Goal: Task Accomplishment & Management: Use online tool/utility

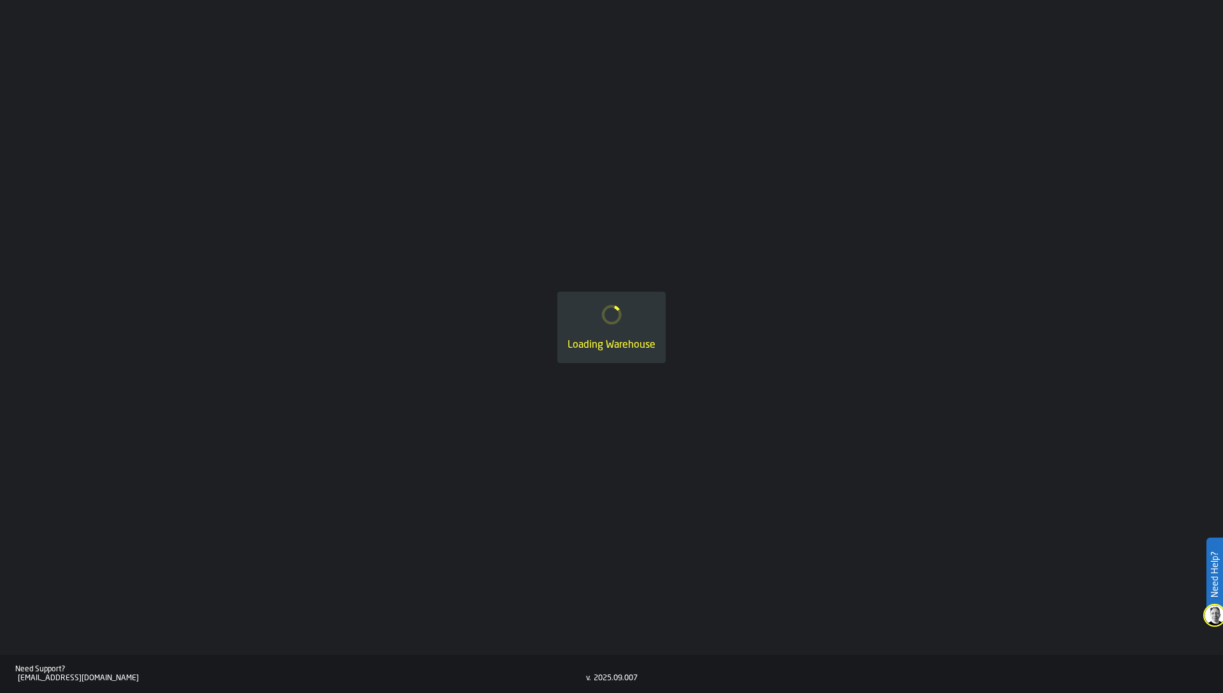
click at [150, 132] on div "Loading Warehouse" at bounding box center [611, 327] width 1223 height 655
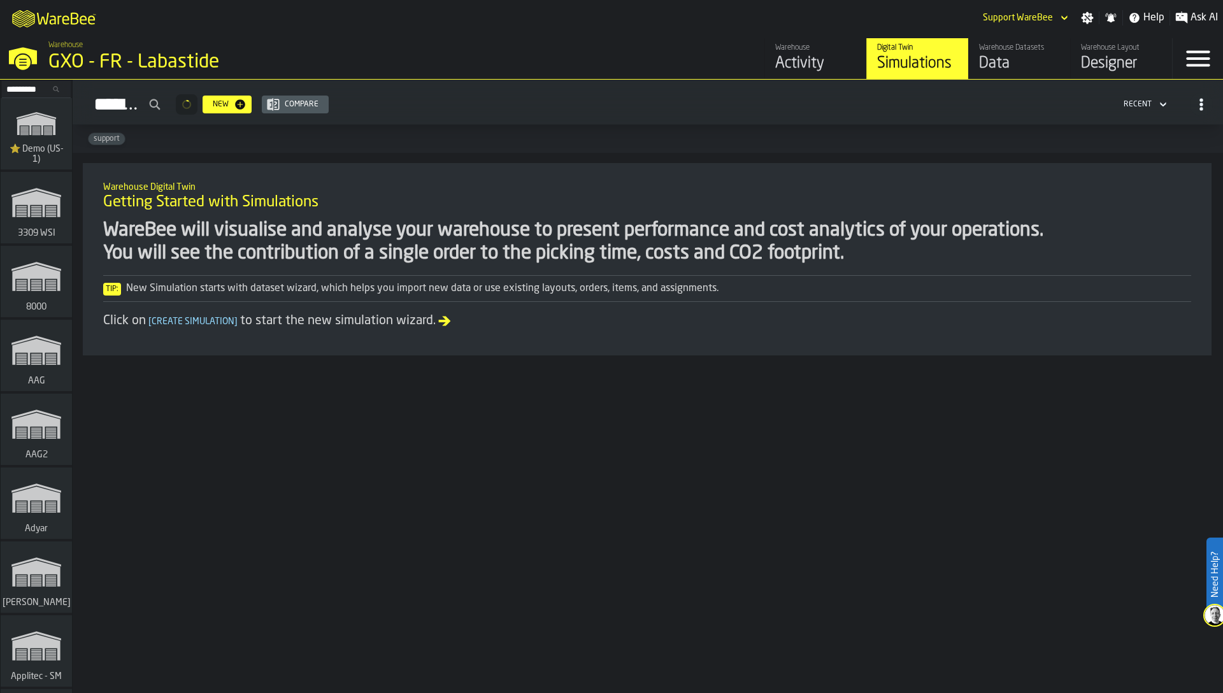
click at [34, 102] on div "⭐ Demo (US-1)" at bounding box center [36, 133] width 71 height 71
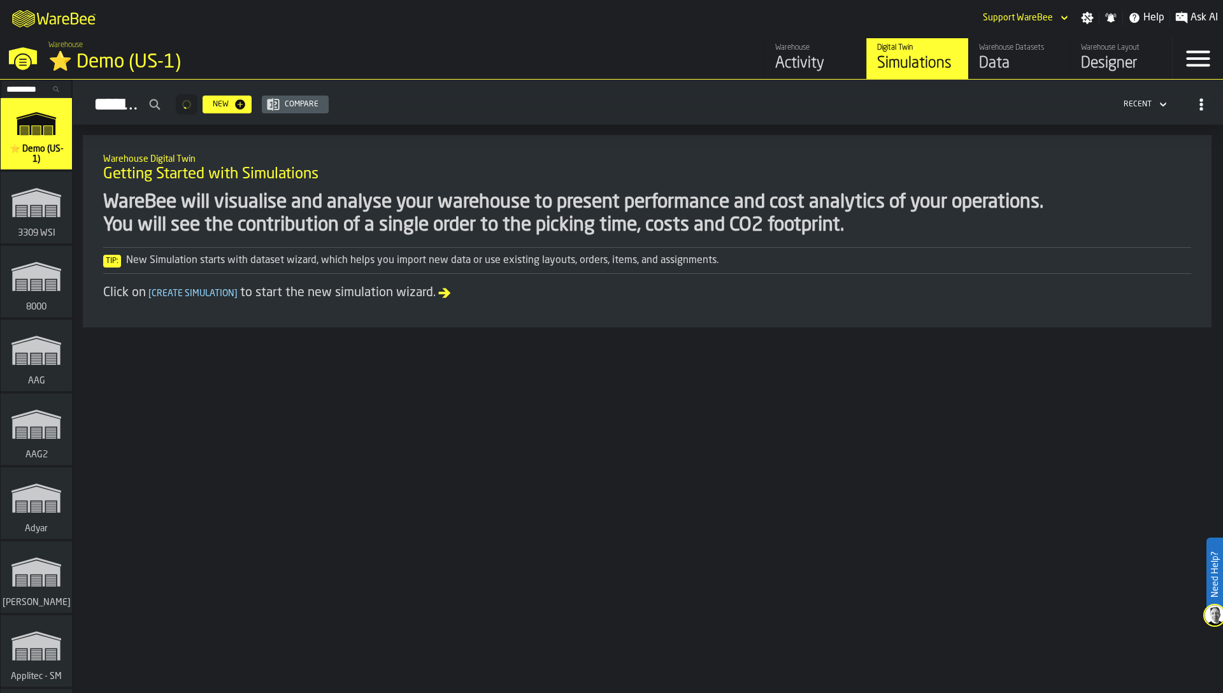
click at [34, 84] on input "Search..." at bounding box center [36, 89] width 66 height 14
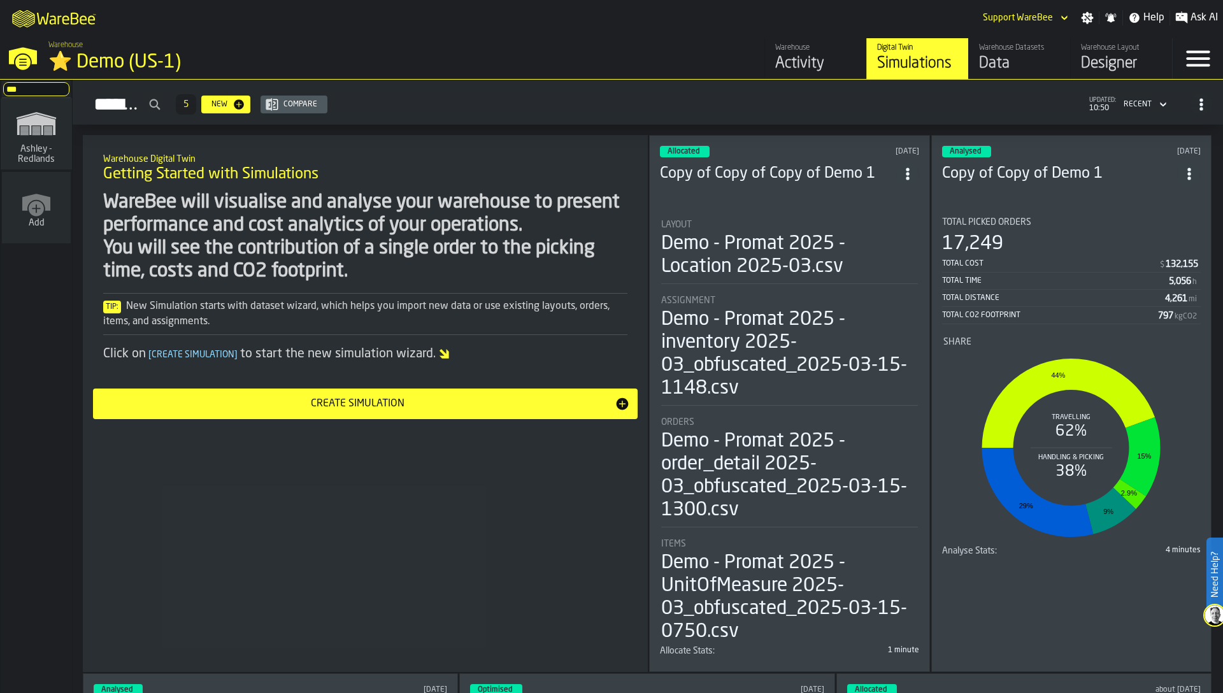
type input "***"
click at [48, 138] on icon "link-to-/wh/i/5ada57a6-213f-41bf-87e1-f77a1f45be79/simulations" at bounding box center [36, 123] width 61 height 41
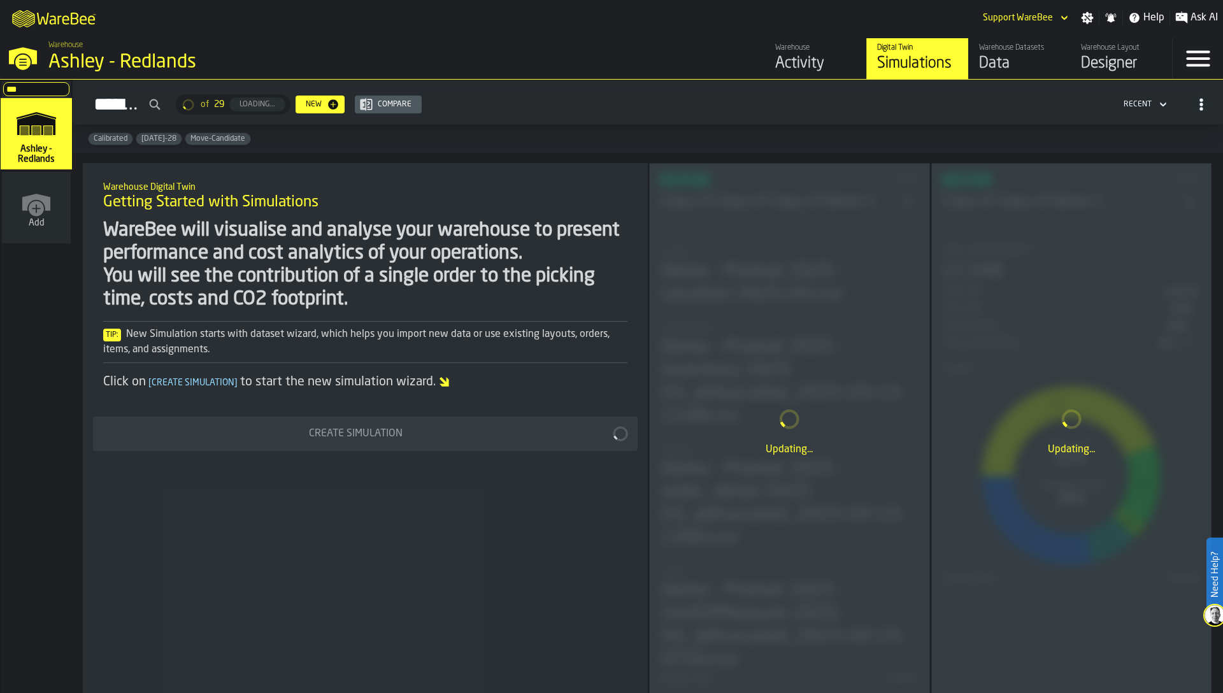
click at [1173, 62] on div "Menu" at bounding box center [1198, 58] width 50 height 41
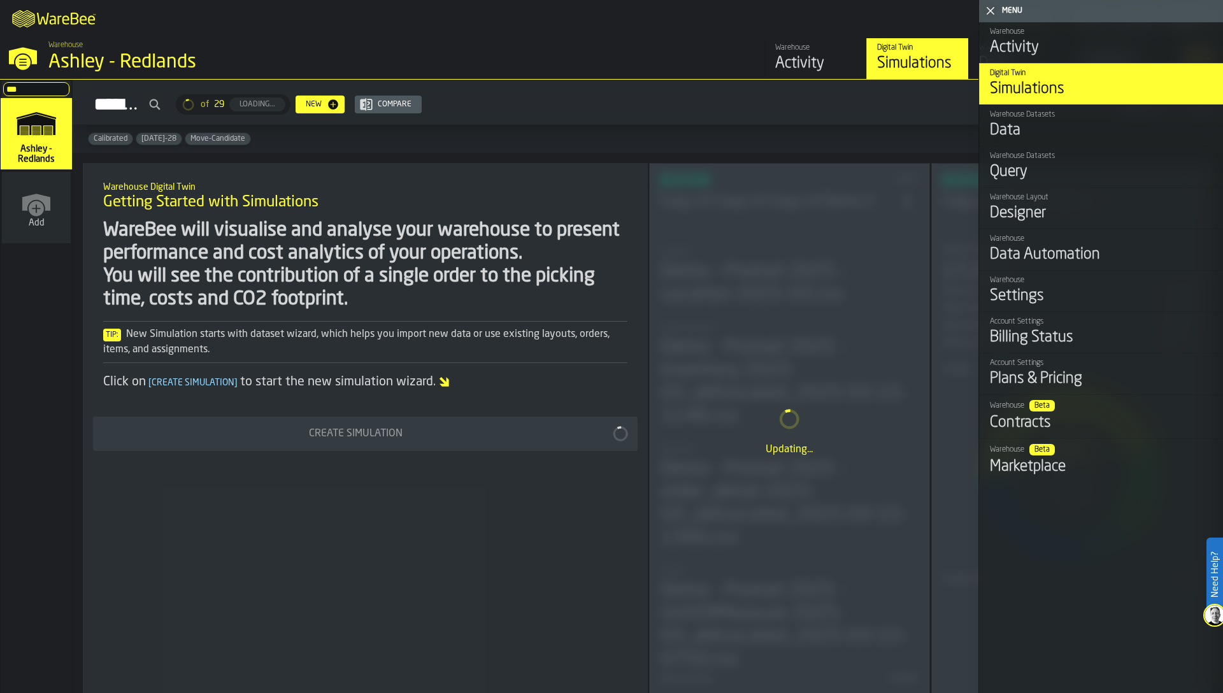
click at [1089, 242] on div "Warehouse" at bounding box center [1101, 238] width 223 height 9
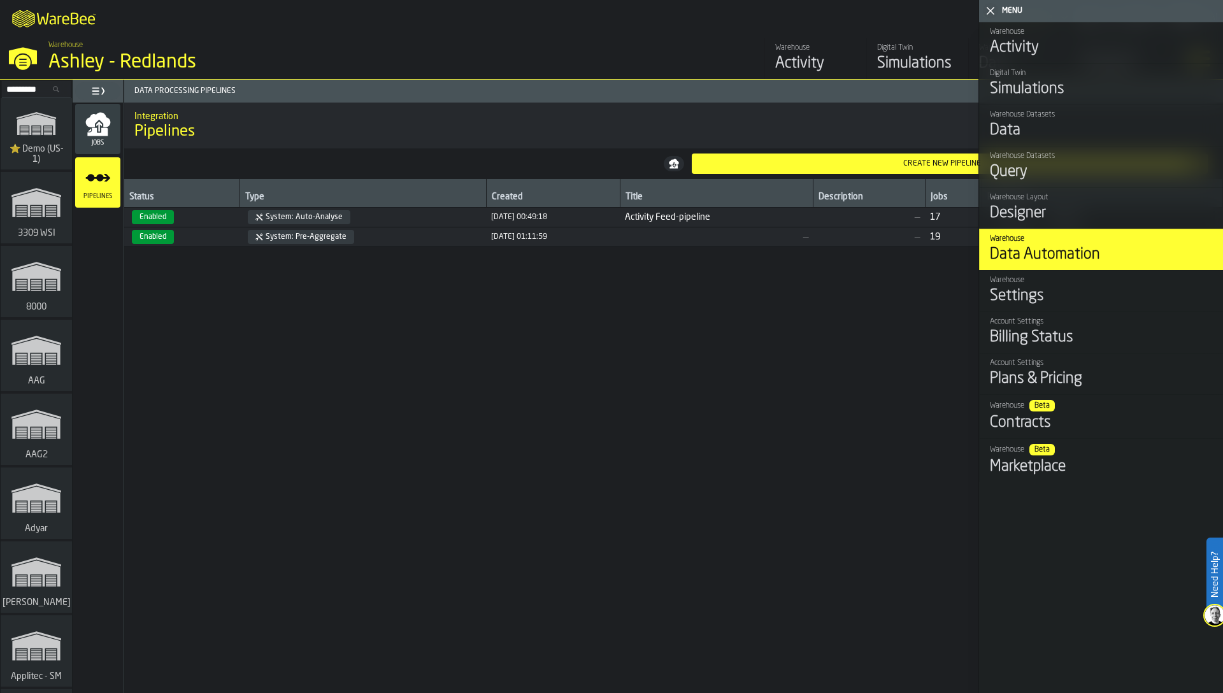
click at [211, 212] on span "Enabled" at bounding box center [182, 217] width 106 height 14
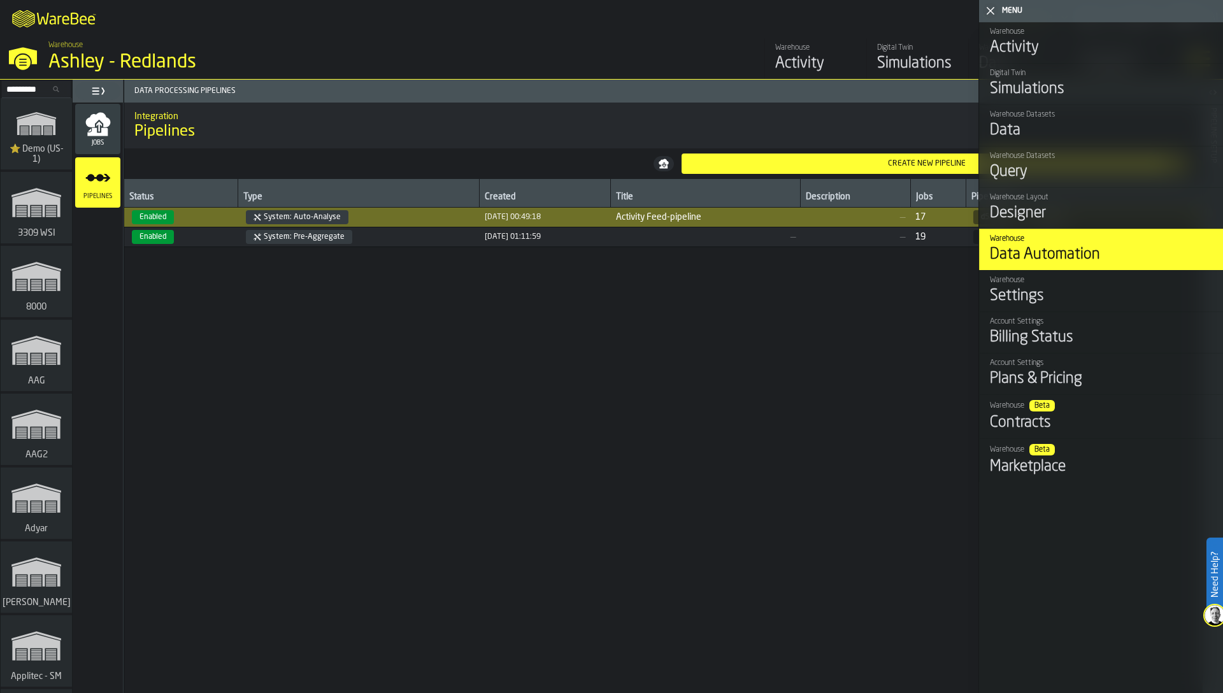
click at [99, 141] on span "Jobs" at bounding box center [97, 143] width 45 height 7
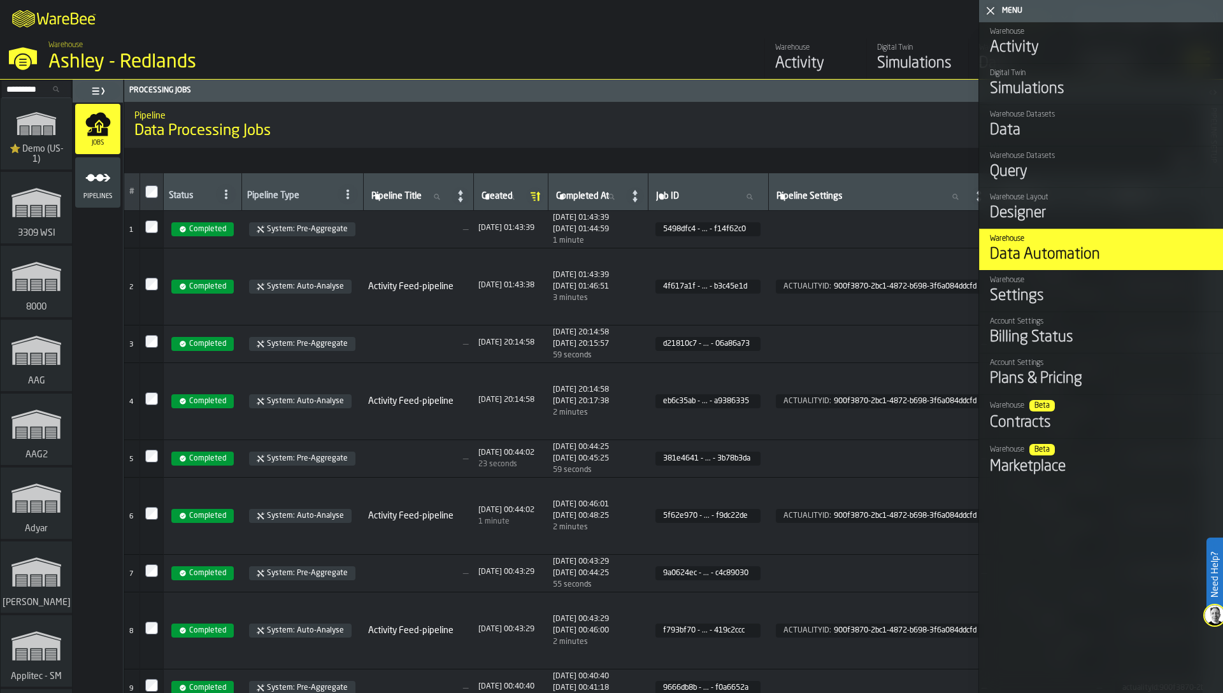
click at [95, 175] on icon "menu Pipelines" at bounding box center [97, 177] width 25 height 25
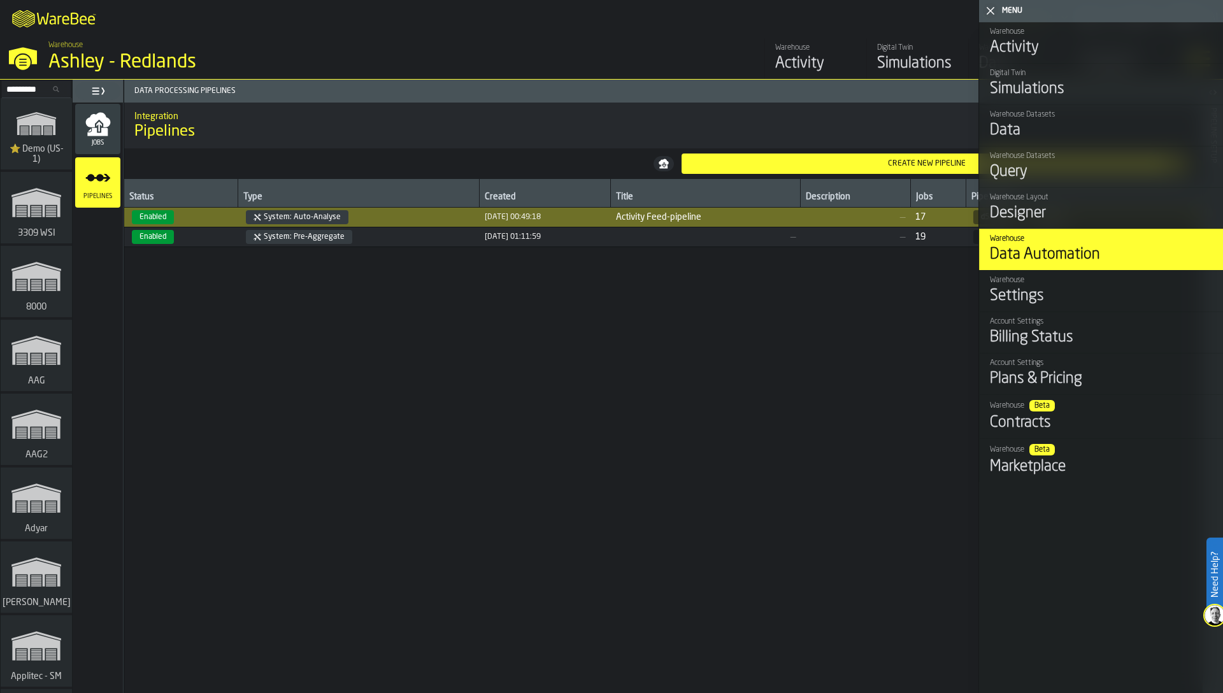
click at [789, 168] on div "Create new pipeline" at bounding box center [935, 163] width 496 height 15
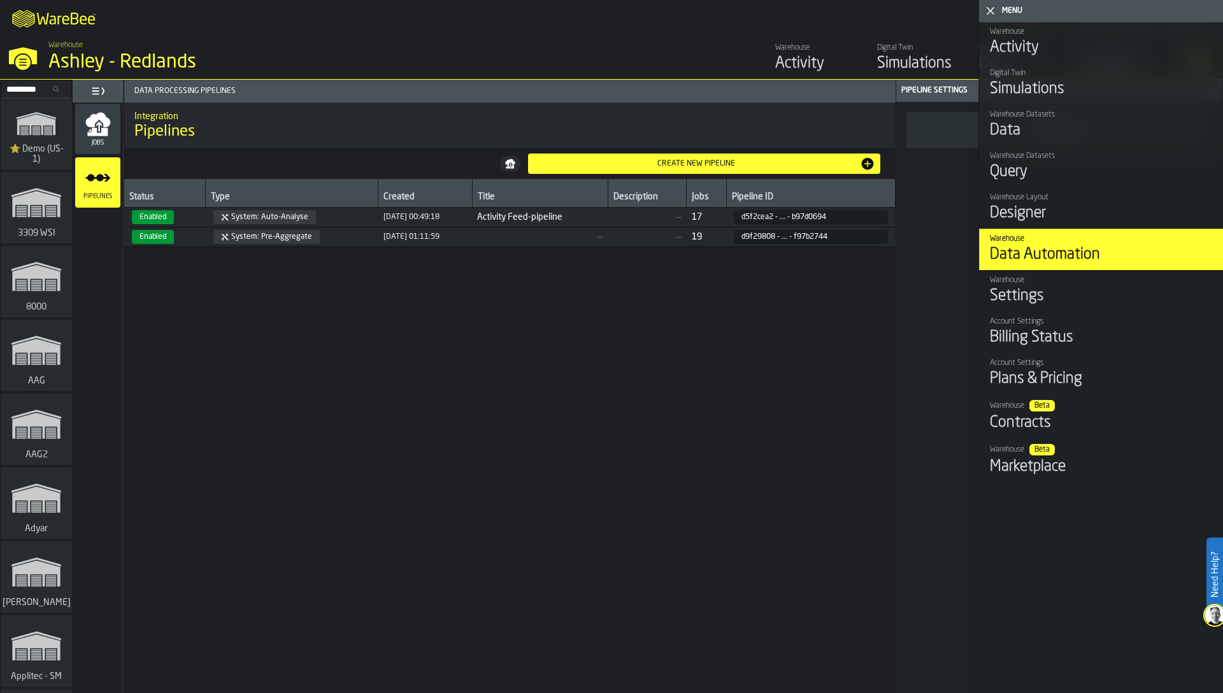
click at [991, 14] on icon "button-toggle-Close me" at bounding box center [990, 10] width 15 height 15
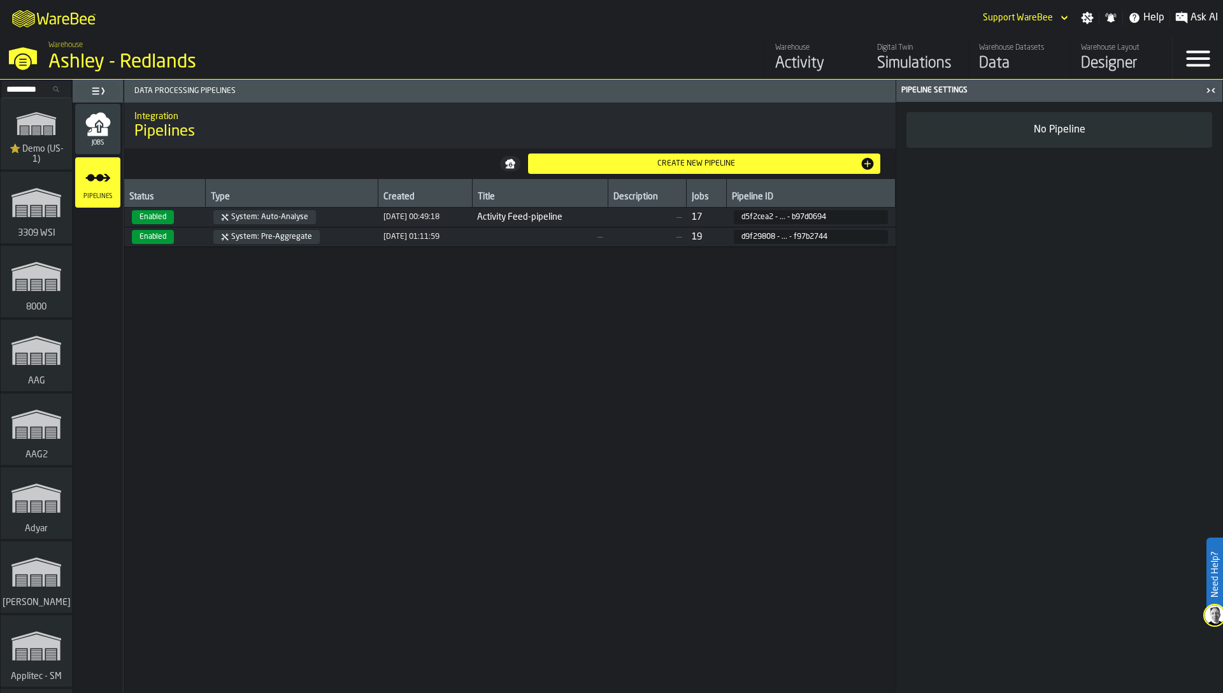
click at [1004, 137] on div "No Pipeline" at bounding box center [1059, 129] width 285 height 15
